Goal: Transaction & Acquisition: Book appointment/travel/reservation

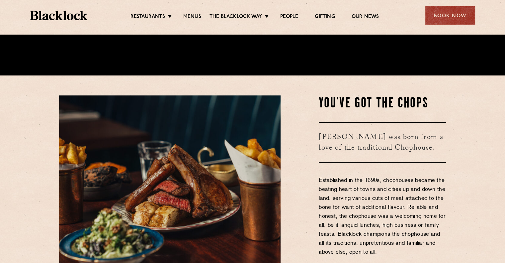
scroll to position [46, 0]
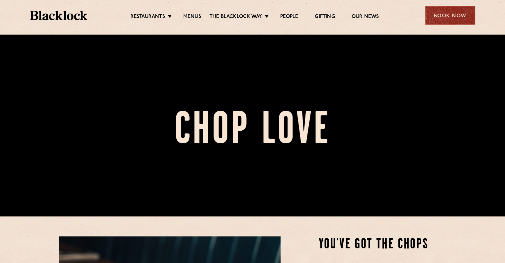
click at [468, 9] on div "Book Now" at bounding box center [450, 15] width 50 height 18
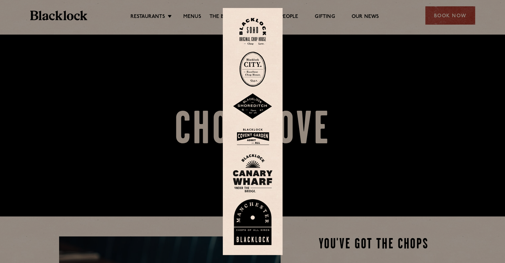
click at [257, 70] on img at bounding box center [252, 68] width 27 height 35
